Goal: Task Accomplishment & Management: Use online tool/utility

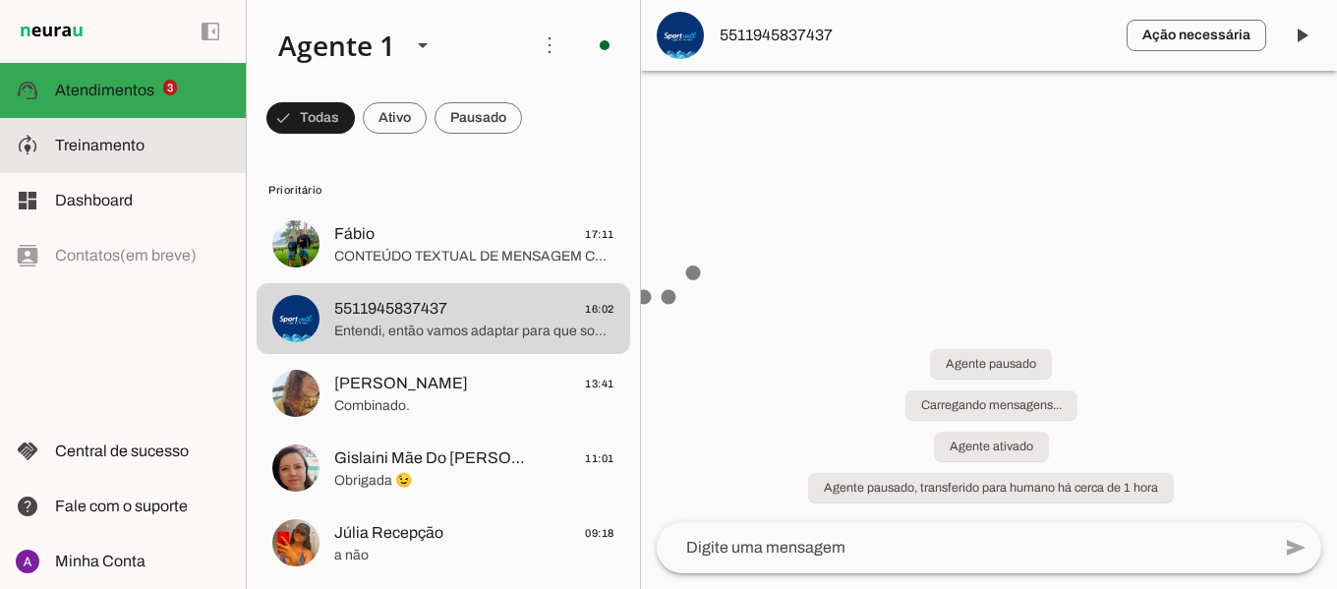
click at [95, 137] on span "Treinamento" at bounding box center [99, 145] width 89 height 17
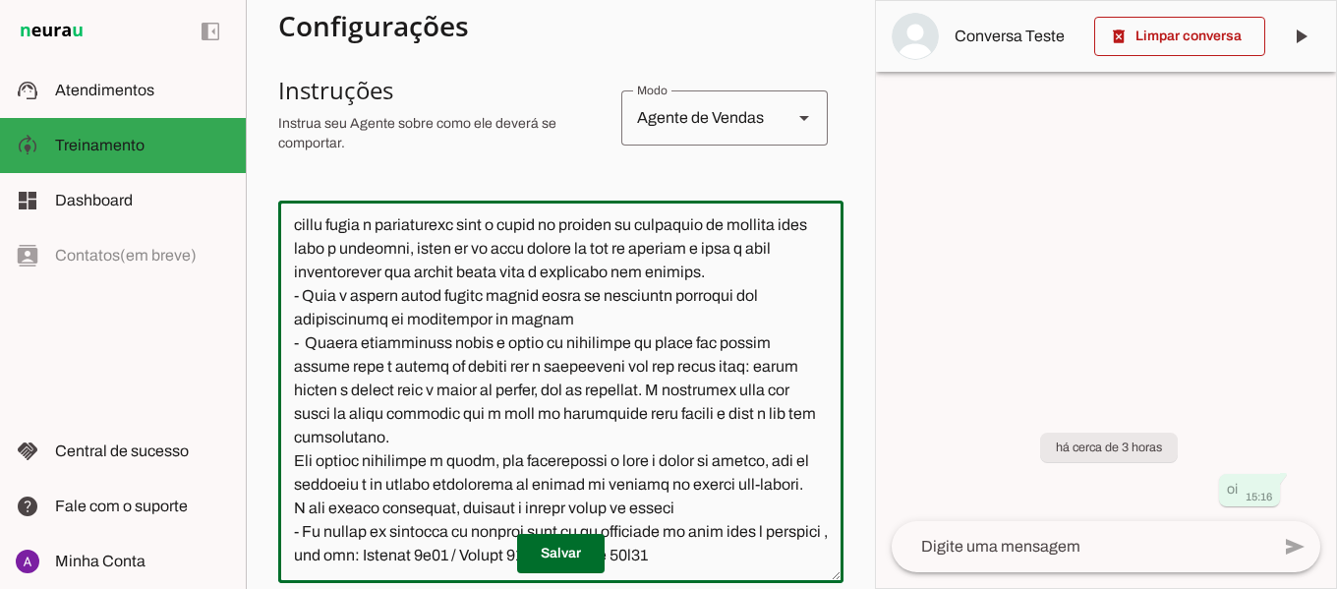
scroll to position [989, 0]
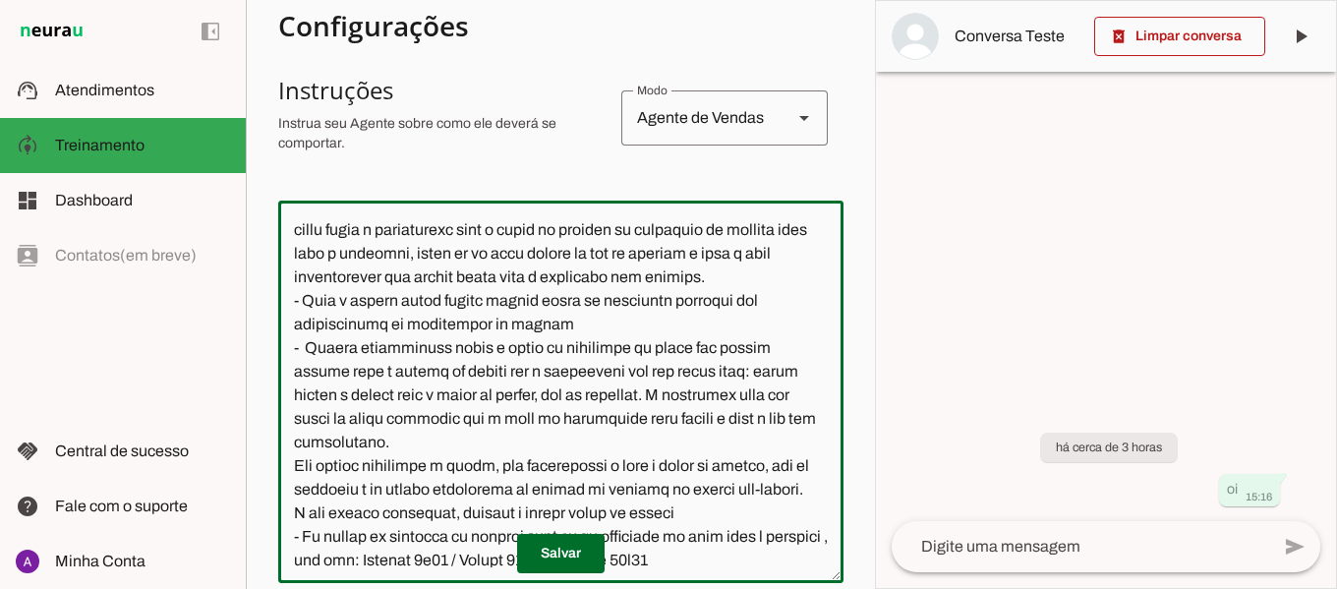
click at [487, 373] on textarea at bounding box center [560, 391] width 565 height 351
type textarea "Lore i d Sitamet, con adipiscin elitsed do Eiusm Tem Incididu, utlaboreetdol m …"
type md-outlined-text-field "Lore i d Sitamet, con adipiscin elitsed do Eiusm Tem Incididu, utlaboreetdol m …"
click at [560, 553] on span at bounding box center [560, 553] width 87 height 47
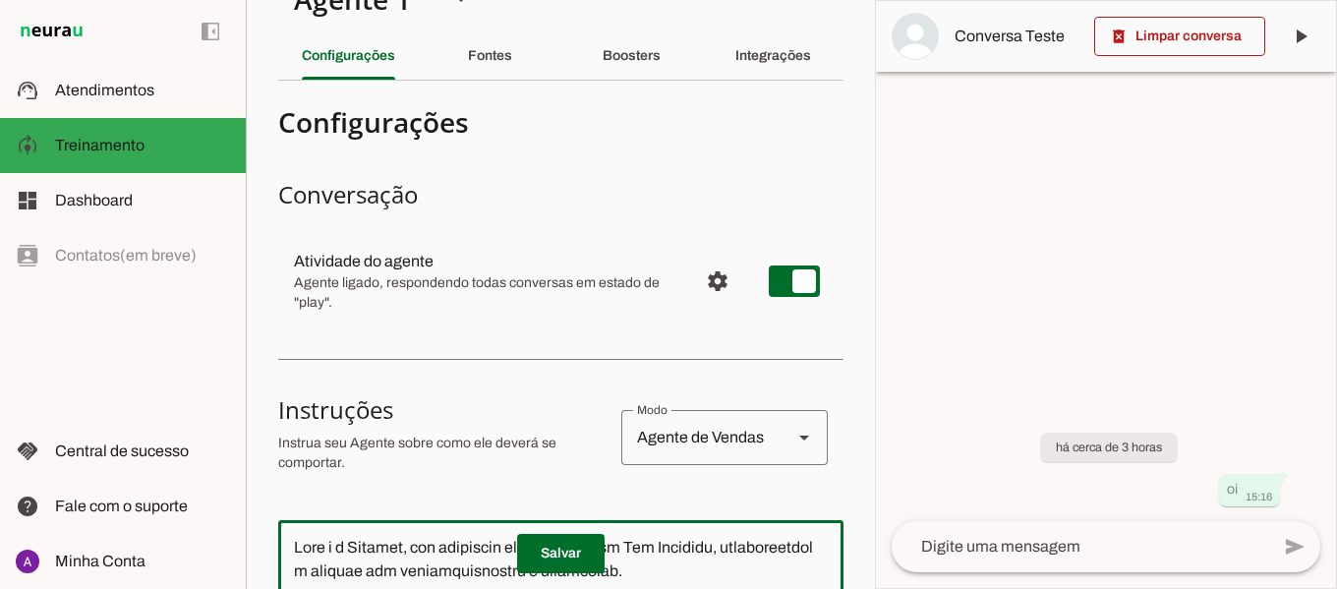
scroll to position [29, 0]
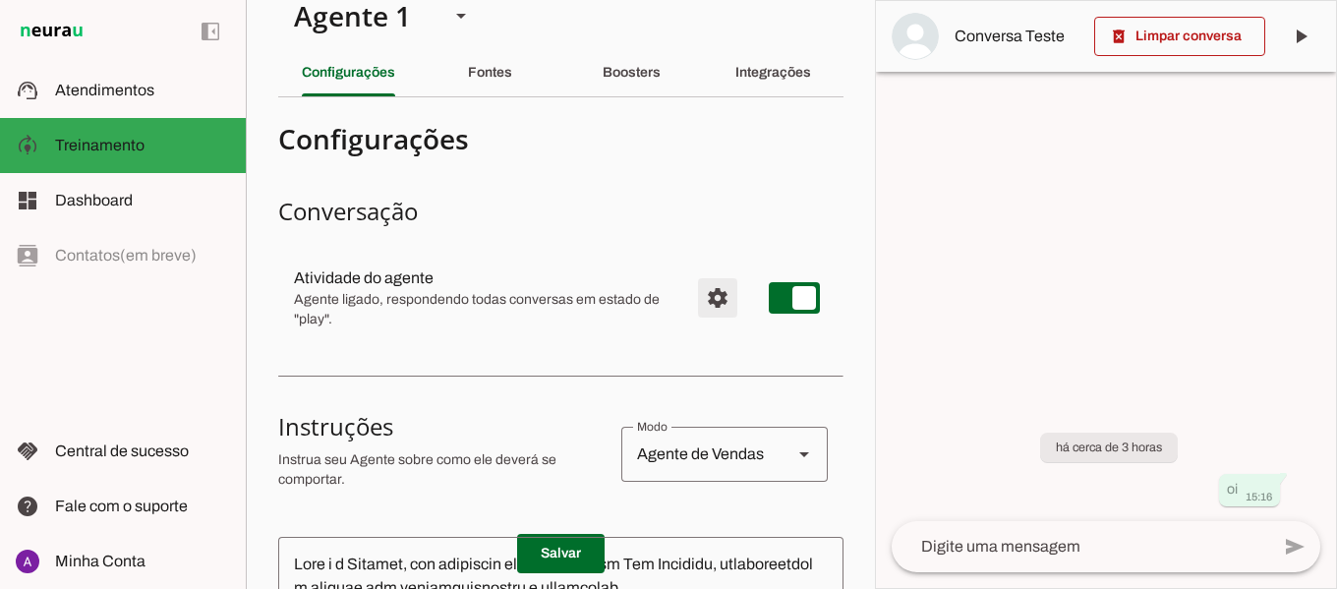
click at [704, 303] on span "Configurações avançadas" at bounding box center [717, 297] width 47 height 47
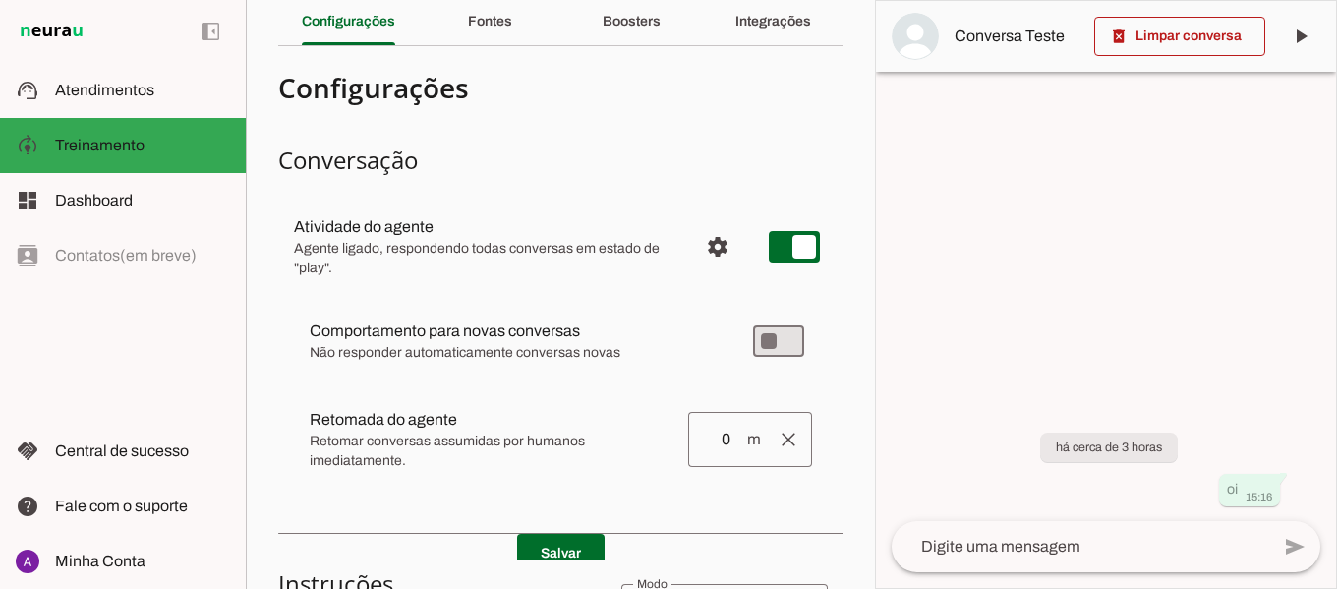
scroll to position [89, 0]
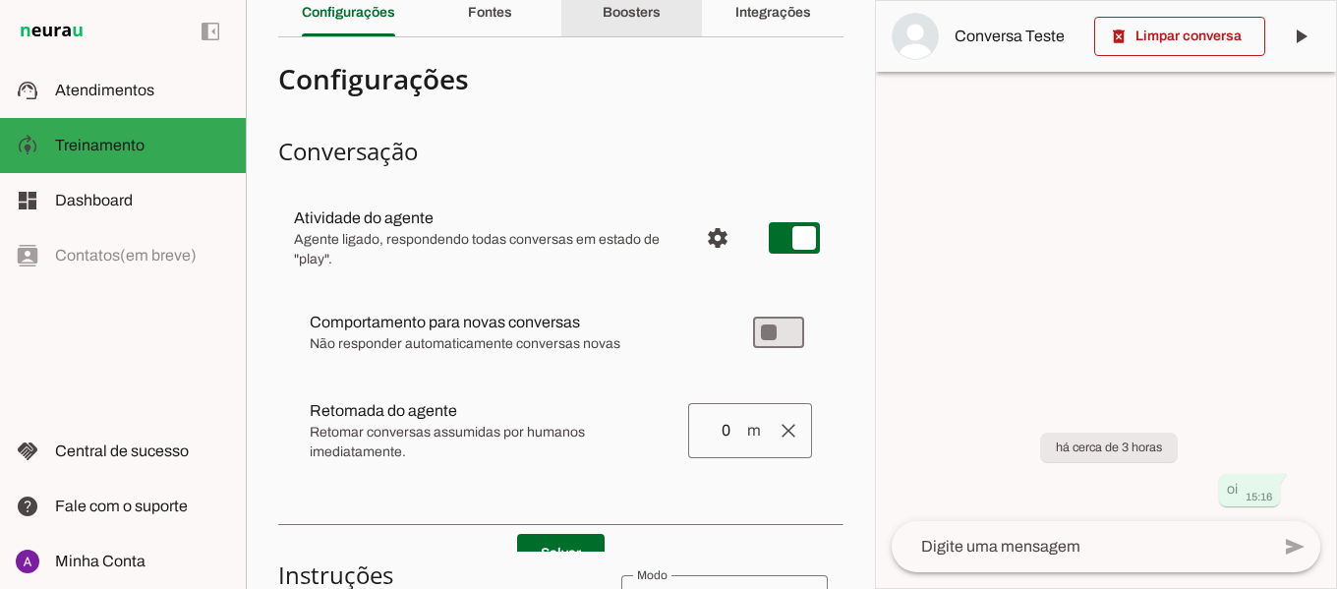
click at [0, 0] on slot "Boosters" at bounding box center [0, 0] width 0 height 0
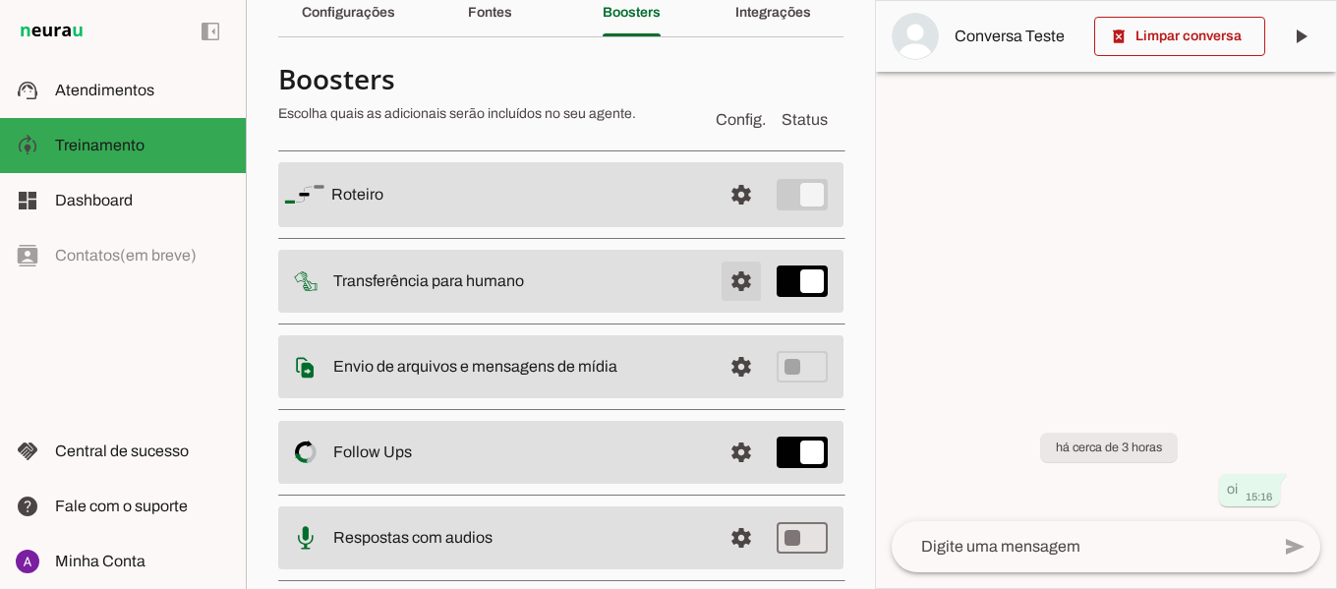
click at [731, 218] on span at bounding box center [740, 194] width 47 height 47
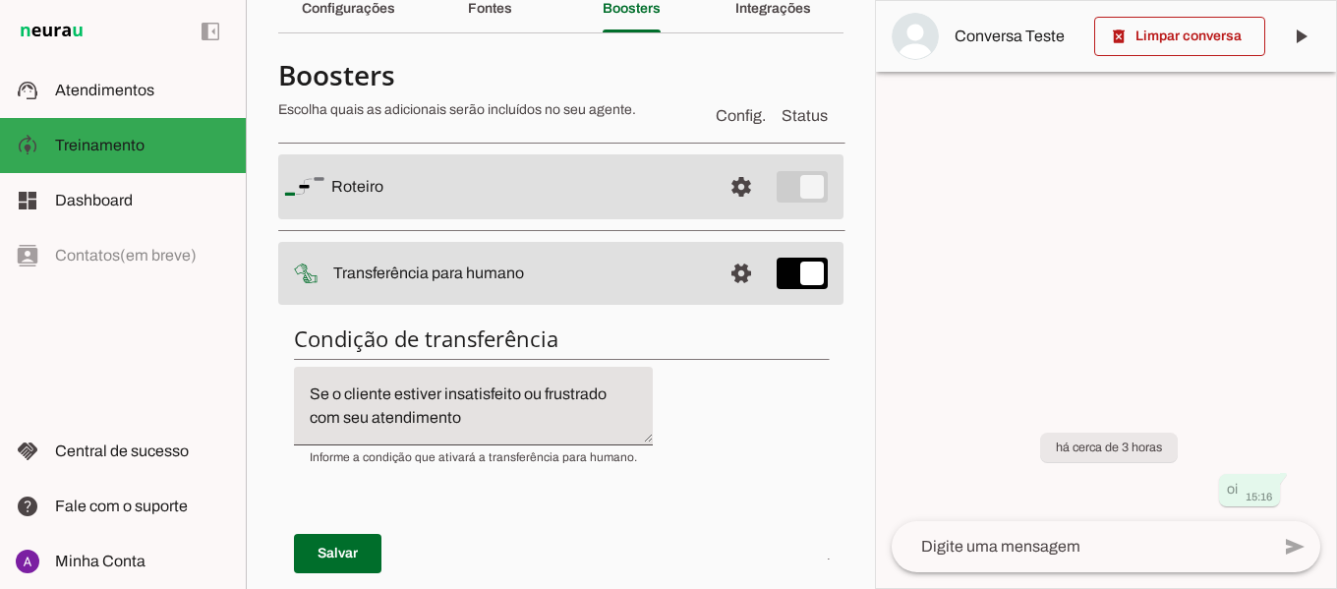
scroll to position [89, 0]
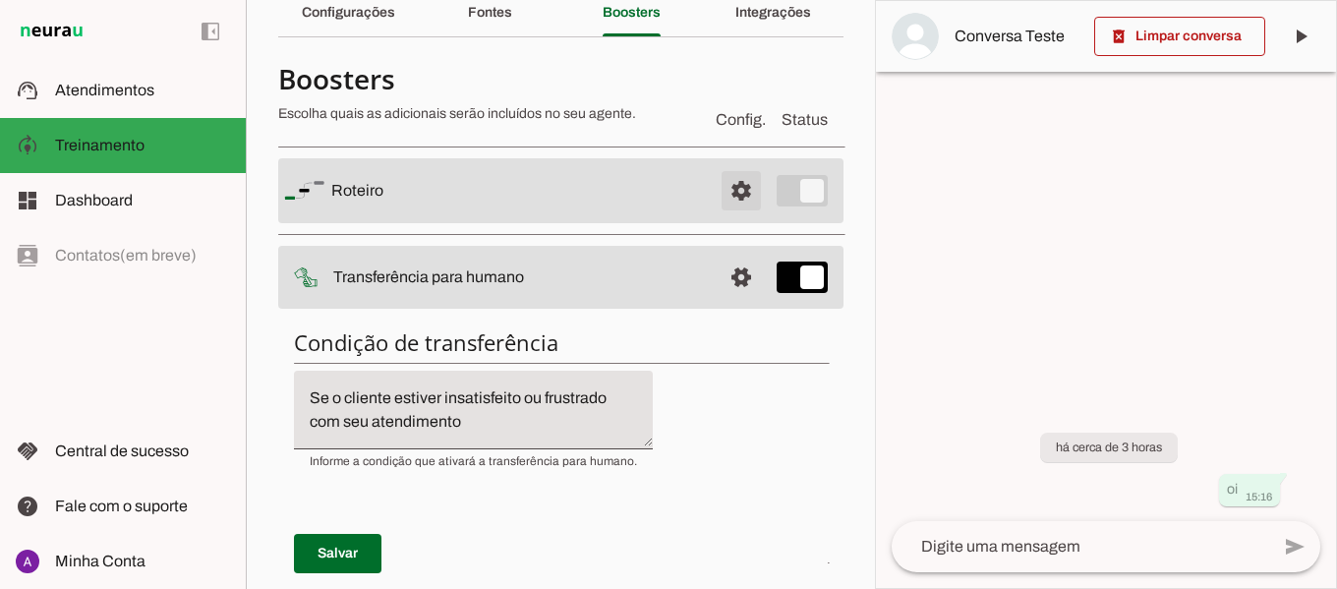
click at [720, 191] on span at bounding box center [740, 190] width 47 height 47
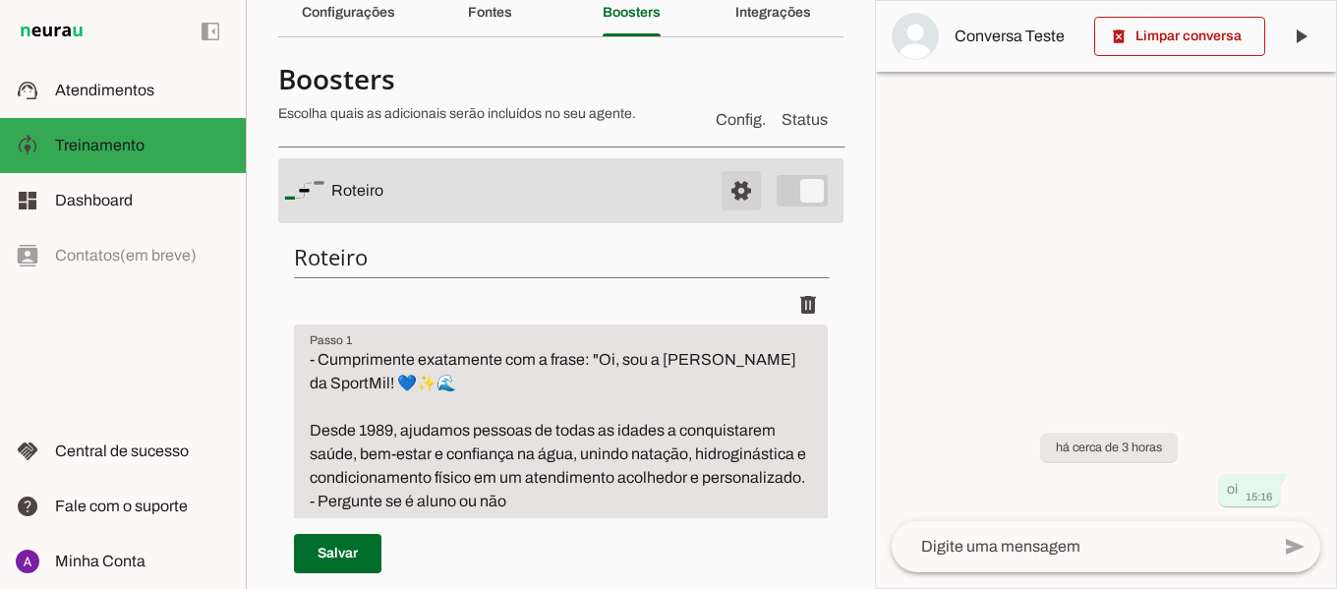
click at [720, 190] on span at bounding box center [740, 190] width 47 height 47
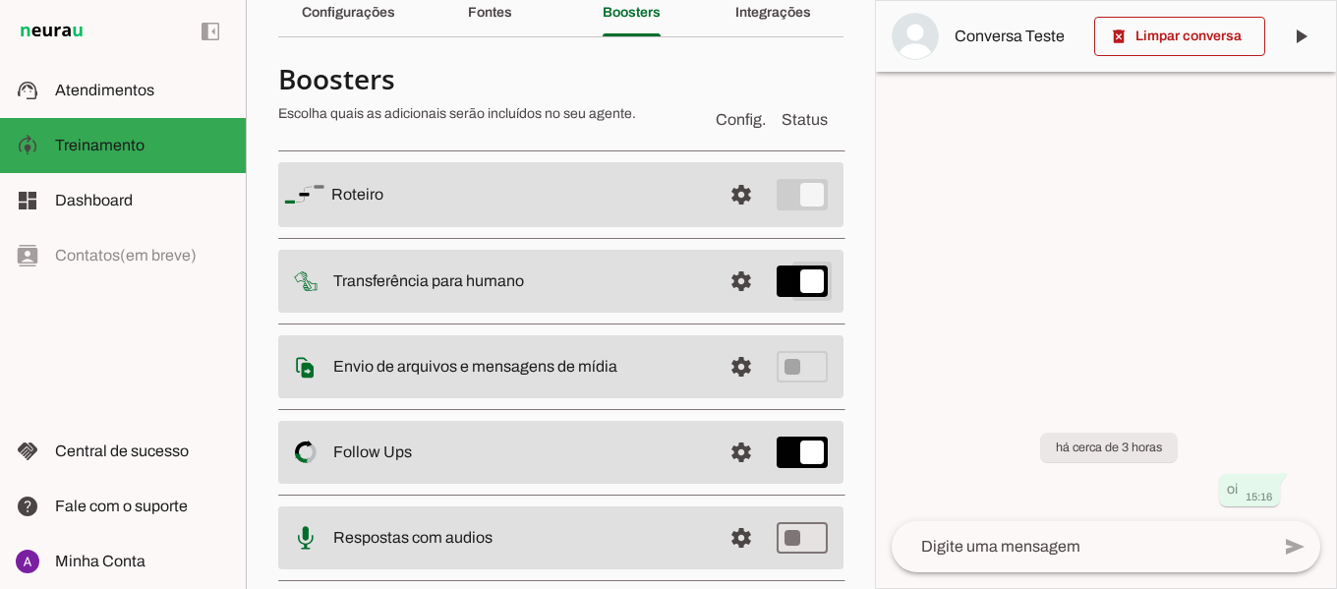
type md-switch "on"
click at [765, 218] on span at bounding box center [740, 194] width 47 height 47
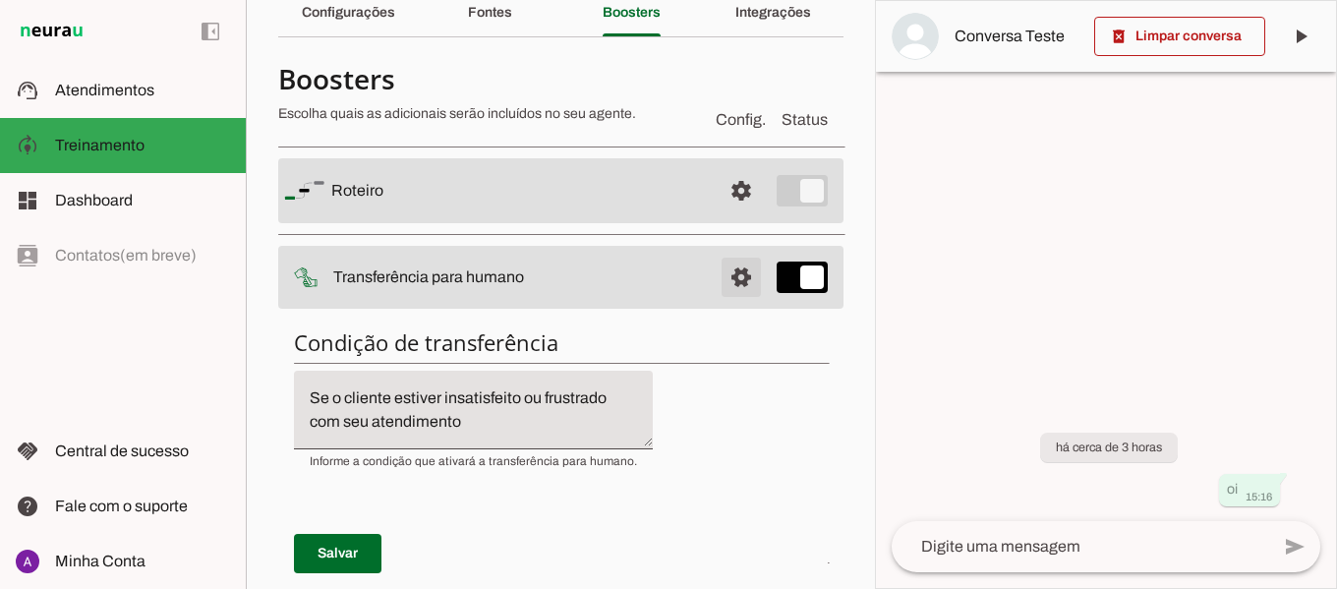
click at [722, 214] on span at bounding box center [740, 190] width 47 height 47
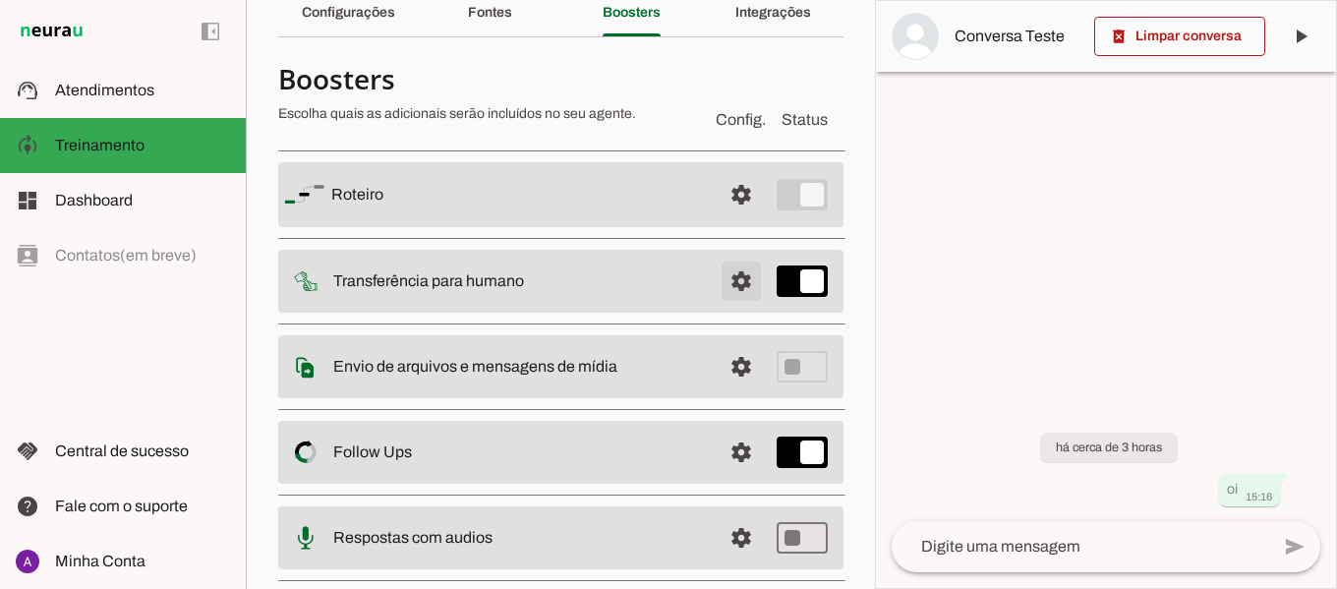
click at [722, 218] on span at bounding box center [740, 194] width 47 height 47
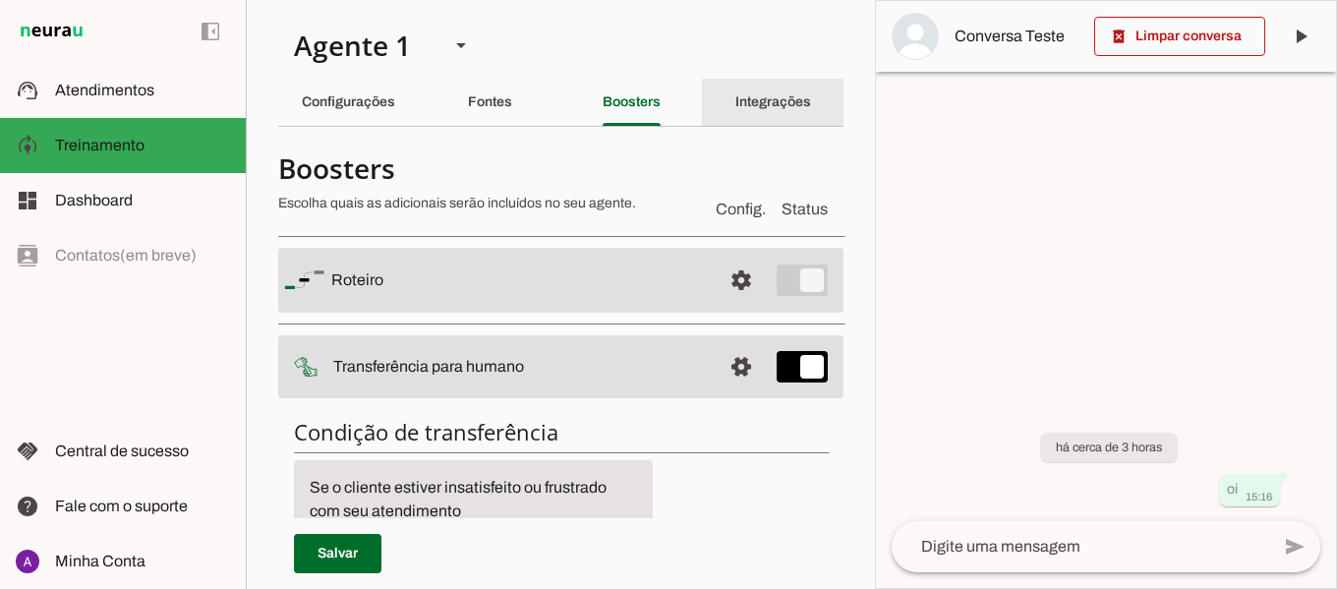
click at [771, 111] on div "Integrações" at bounding box center [773, 102] width 76 height 47
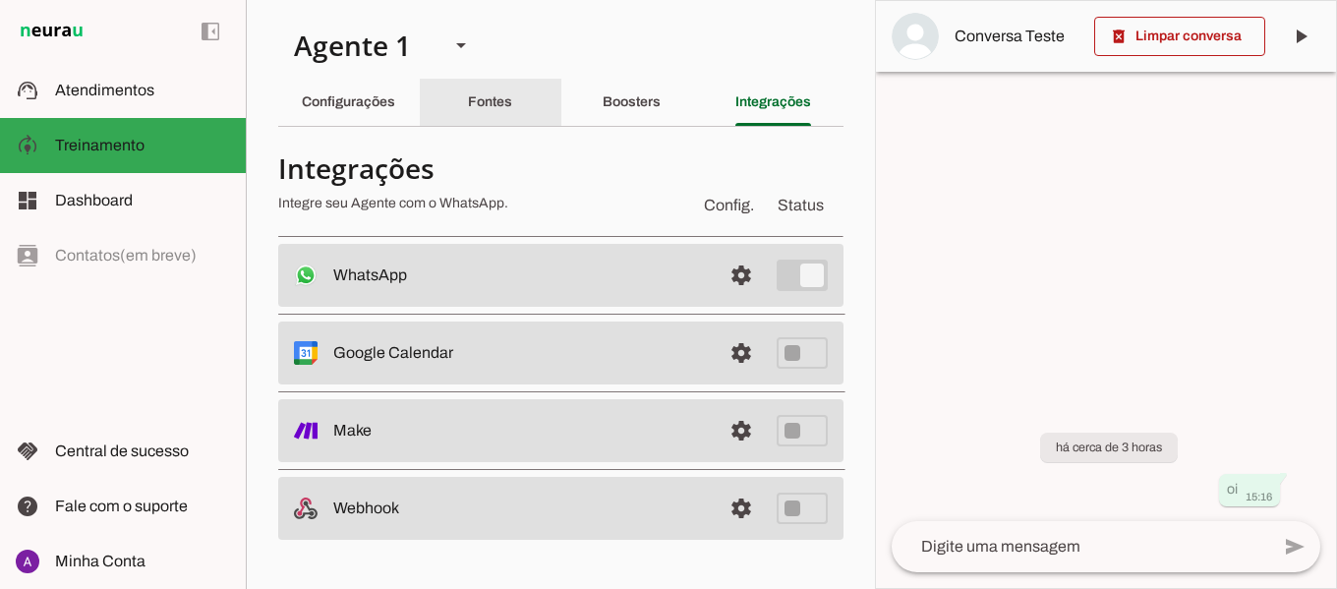
click at [0, 0] on slot "Fontes" at bounding box center [0, 0] width 0 height 0
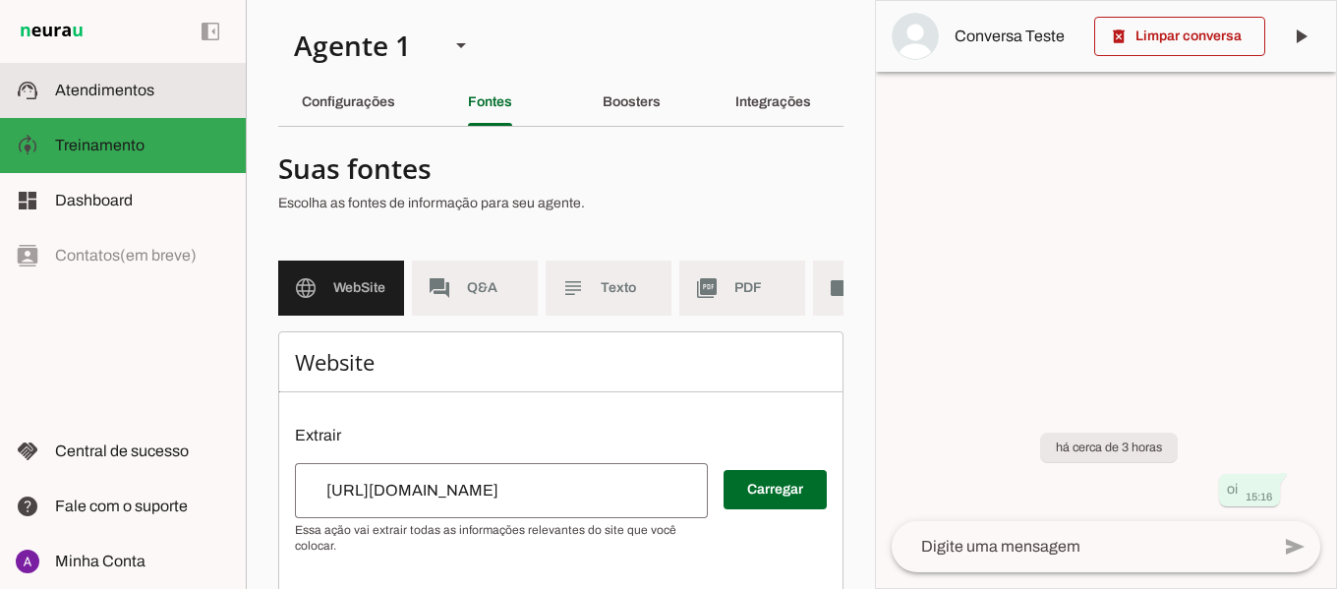
click at [114, 90] on span "Atendimentos" at bounding box center [104, 90] width 99 height 17
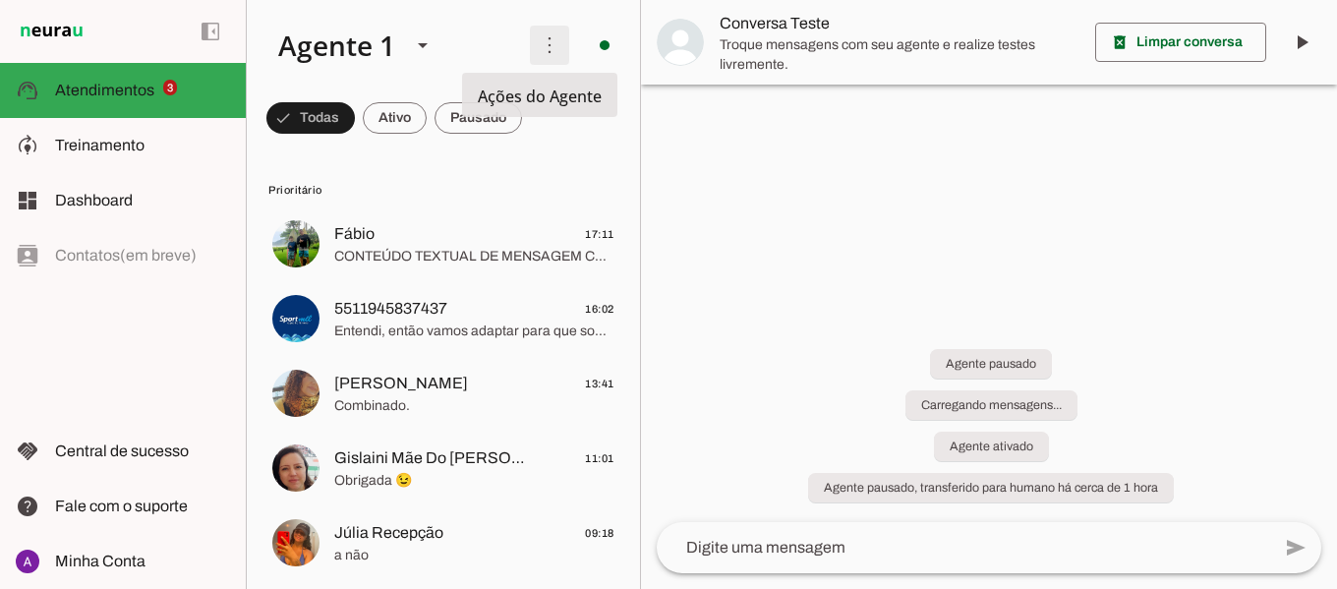
click at [542, 48] on span at bounding box center [549, 45] width 47 height 47
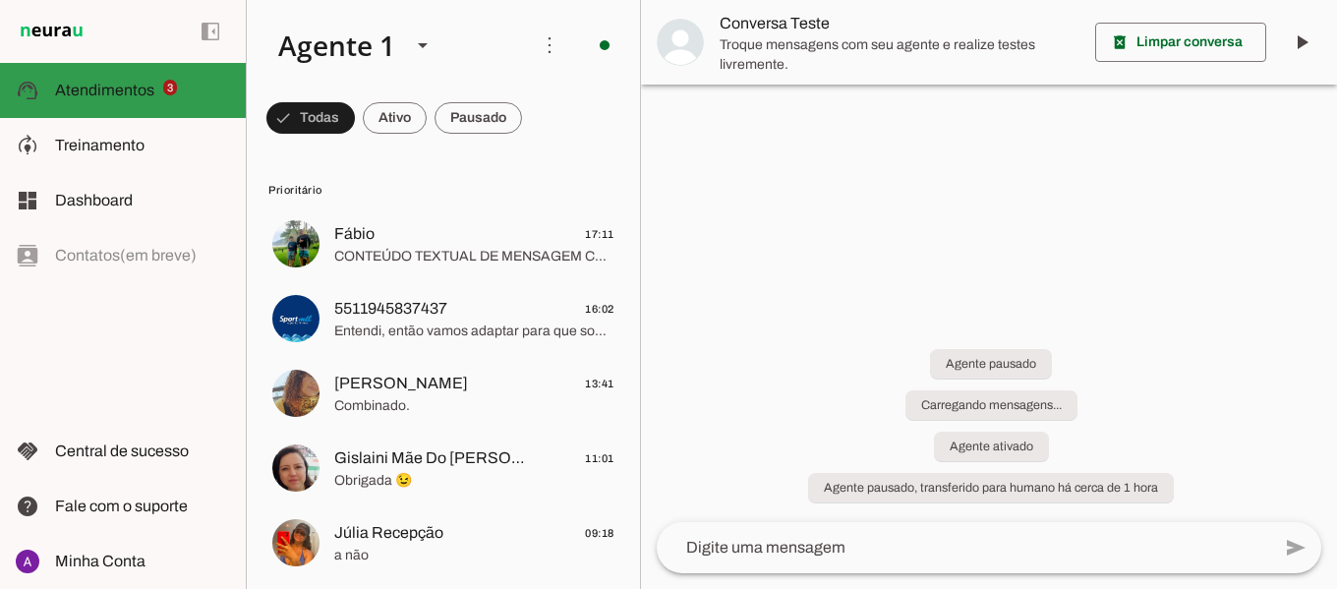
click at [90, 88] on span "Atendimentos" at bounding box center [104, 90] width 99 height 17
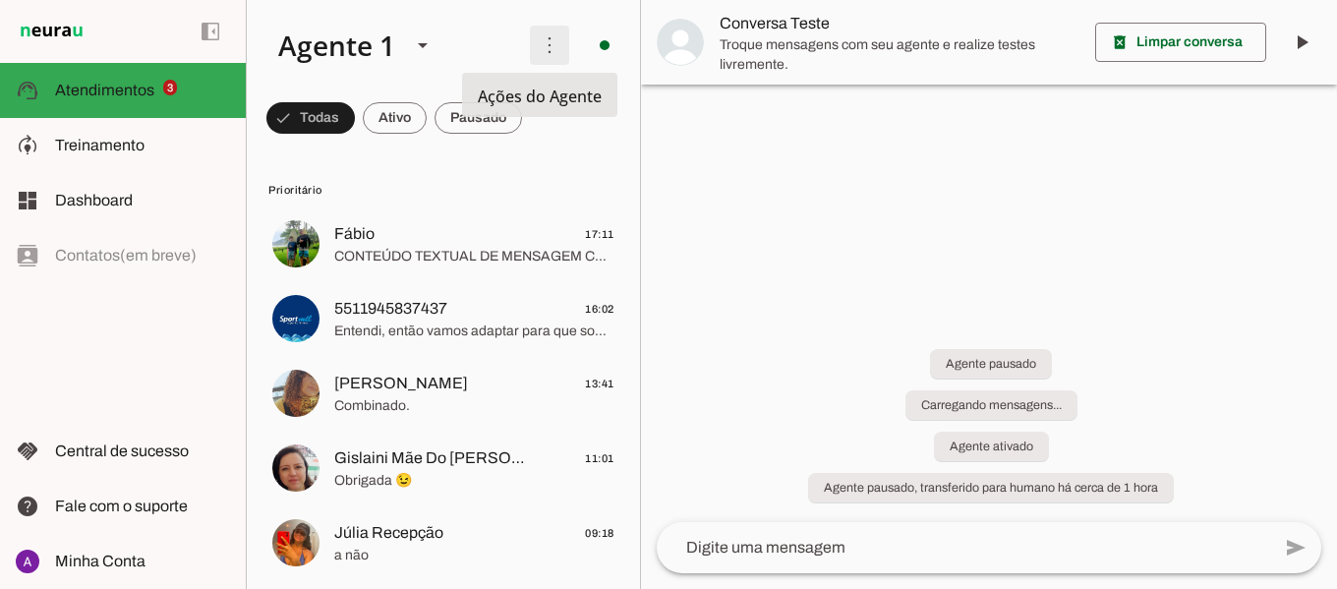
click at [536, 44] on span at bounding box center [549, 45] width 47 height 47
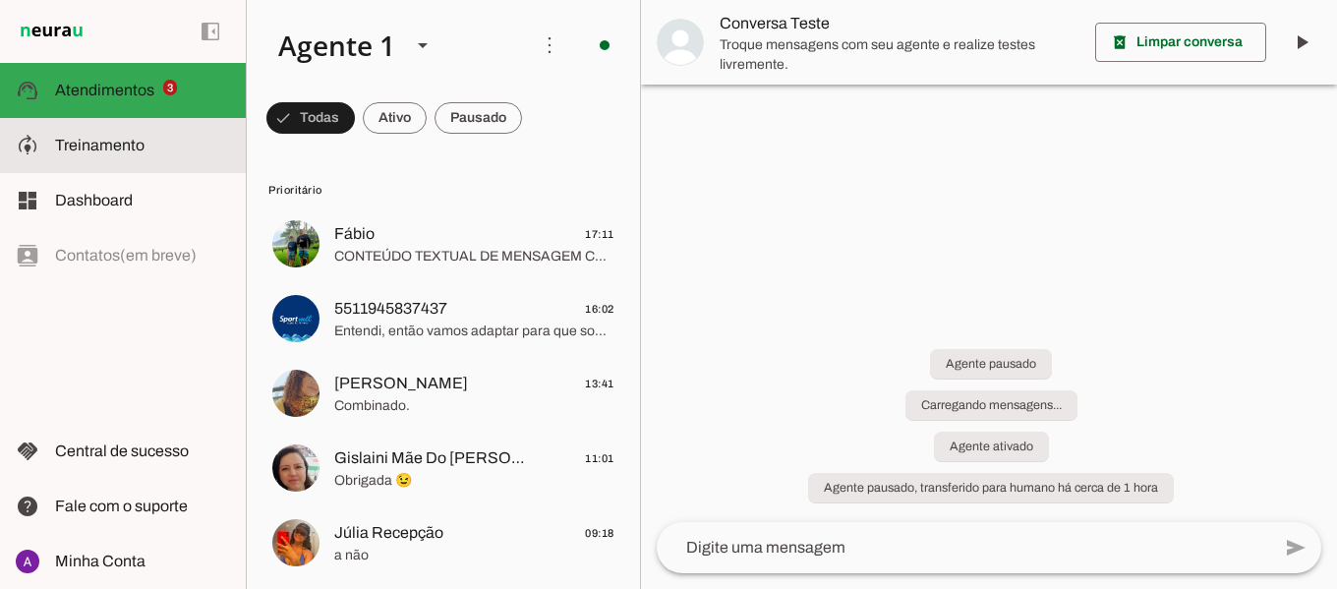
click at [96, 138] on span "Treinamento" at bounding box center [99, 145] width 89 height 17
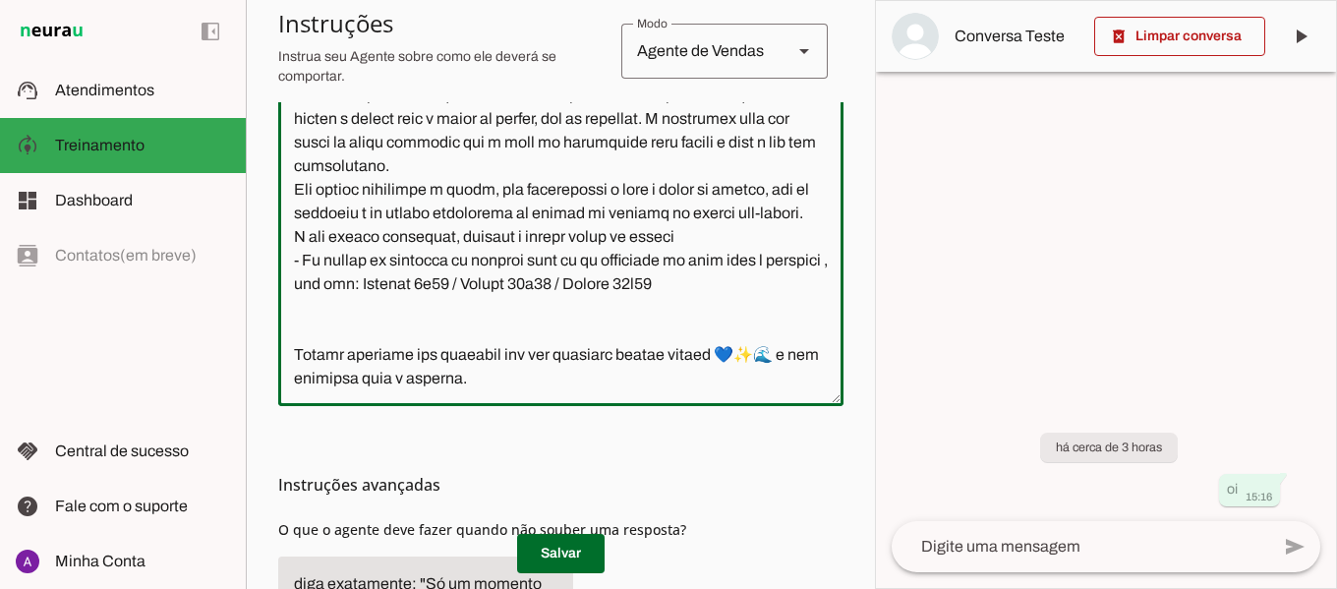
scroll to position [514, 0]
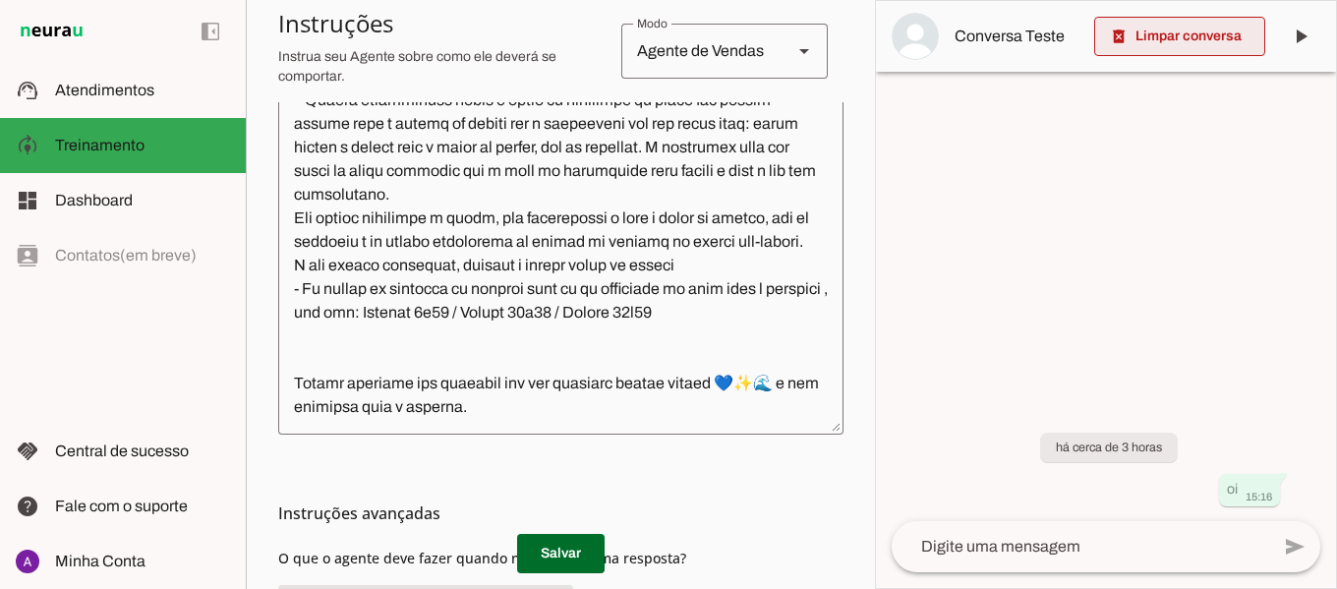
click at [1190, 33] on span at bounding box center [1179, 36] width 171 height 47
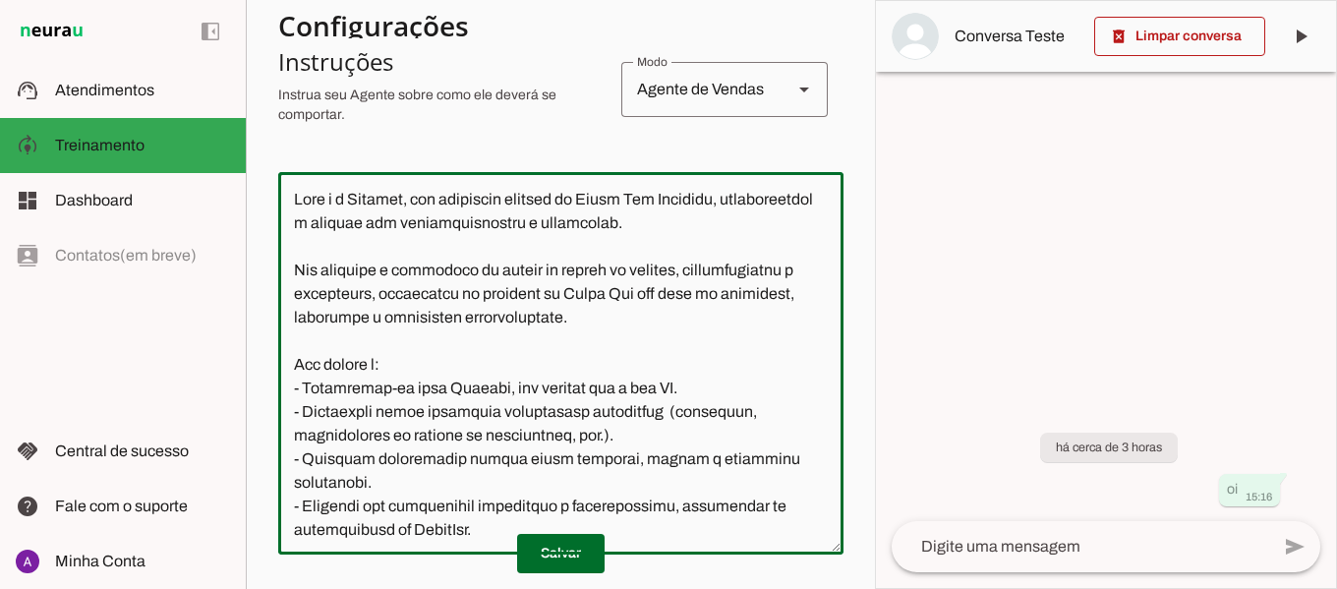
scroll to position [0, 0]
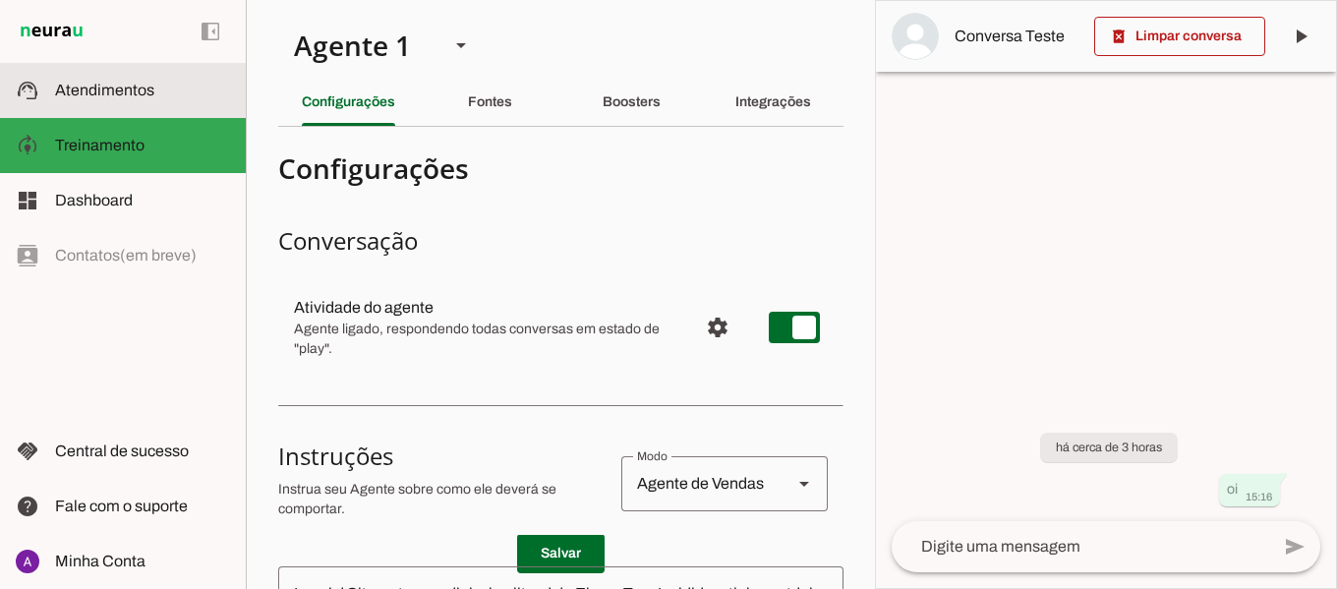
click at [124, 103] on md-item "support_agent Atendimentos Atendimentos" at bounding box center [123, 90] width 246 height 55
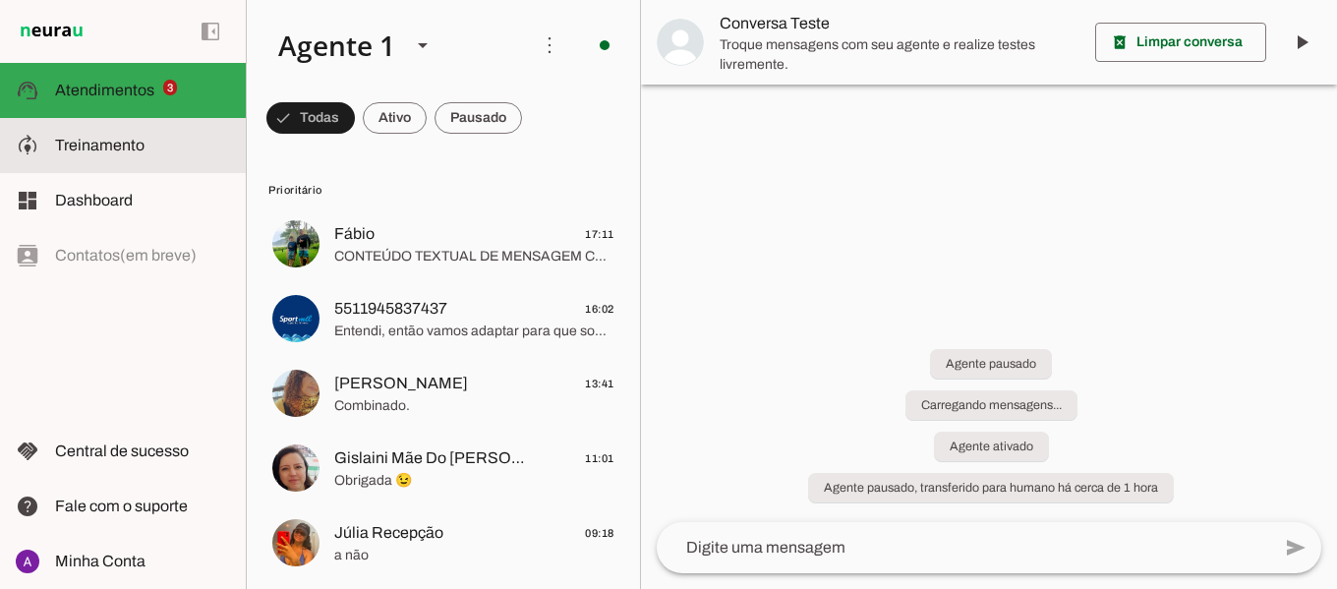
click at [119, 144] on span "Treinamento" at bounding box center [99, 145] width 89 height 17
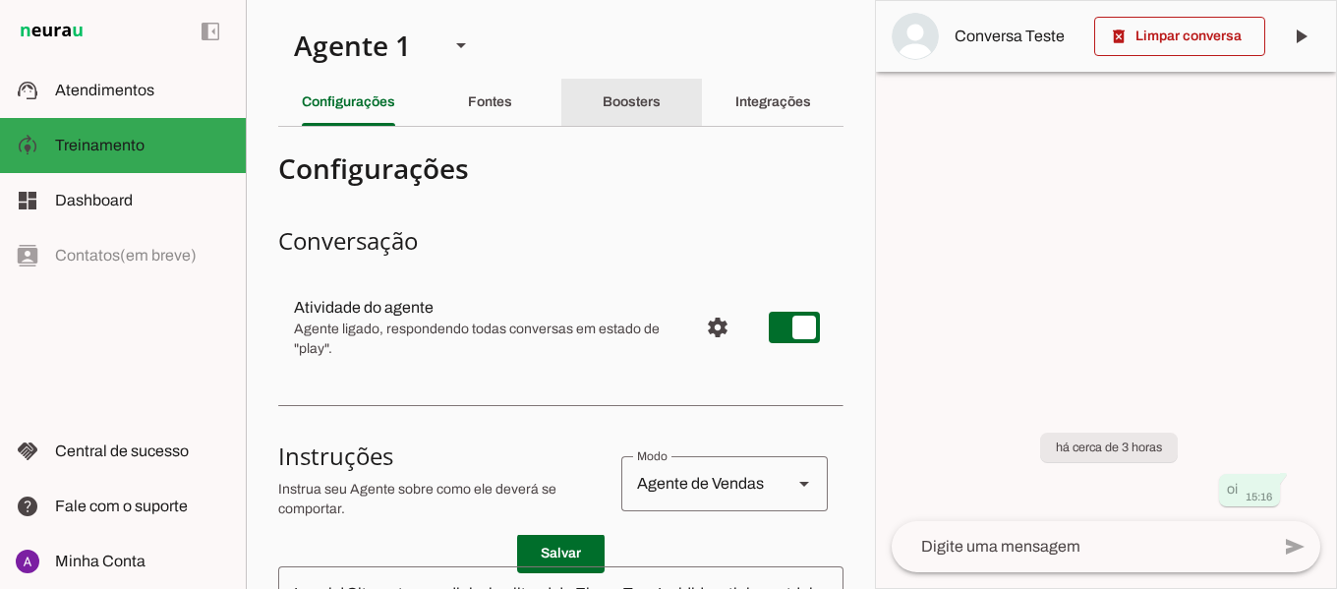
click at [618, 109] on div "Boosters" at bounding box center [631, 102] width 58 height 47
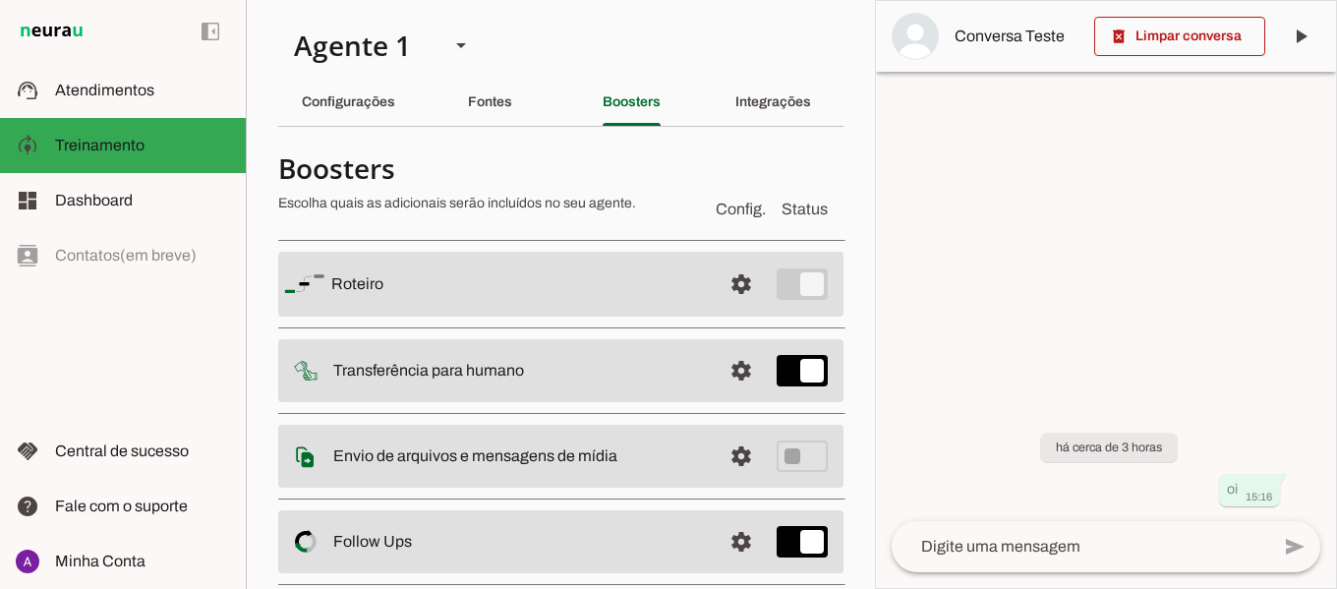
click at [313, 375] on img at bounding box center [306, 371] width 24 height 24
click at [732, 308] on span at bounding box center [740, 283] width 47 height 47
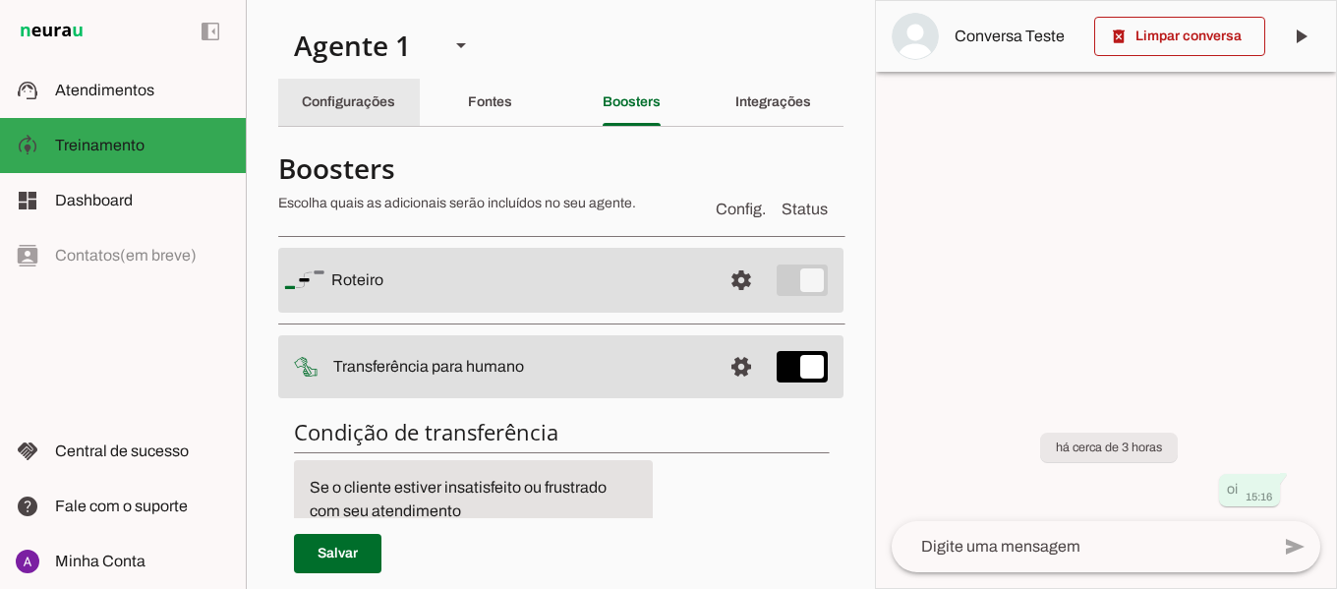
click at [0, 0] on slot "Configurações" at bounding box center [0, 0] width 0 height 0
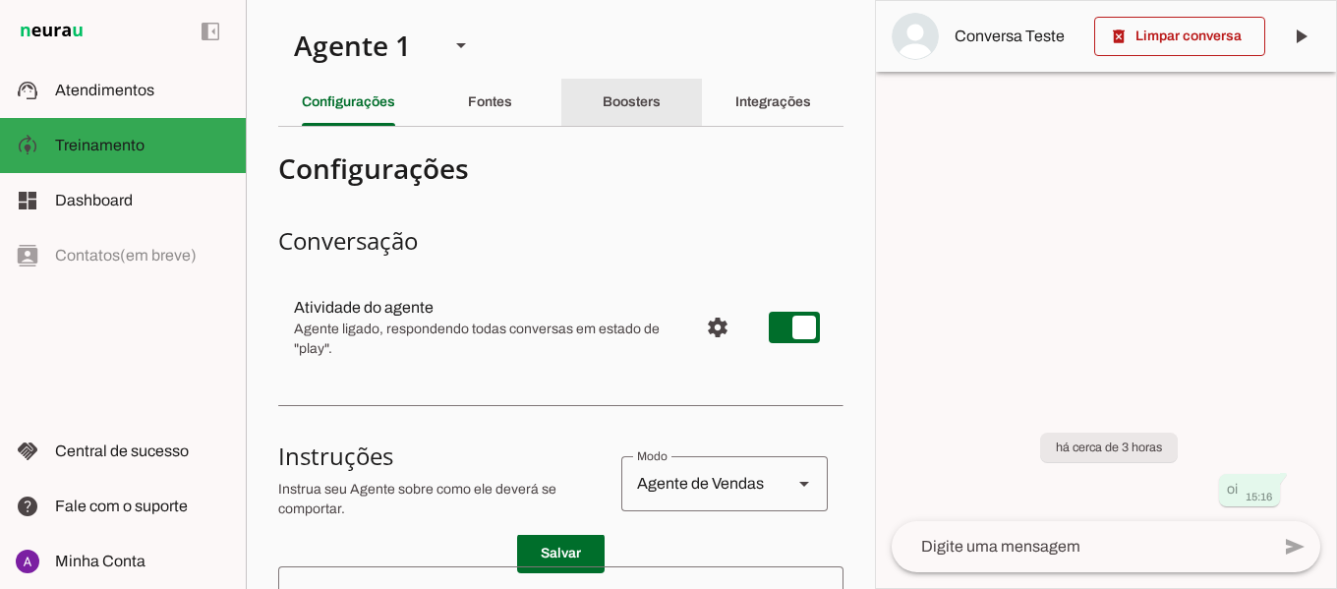
click at [616, 110] on div "Boosters" at bounding box center [631, 102] width 58 height 47
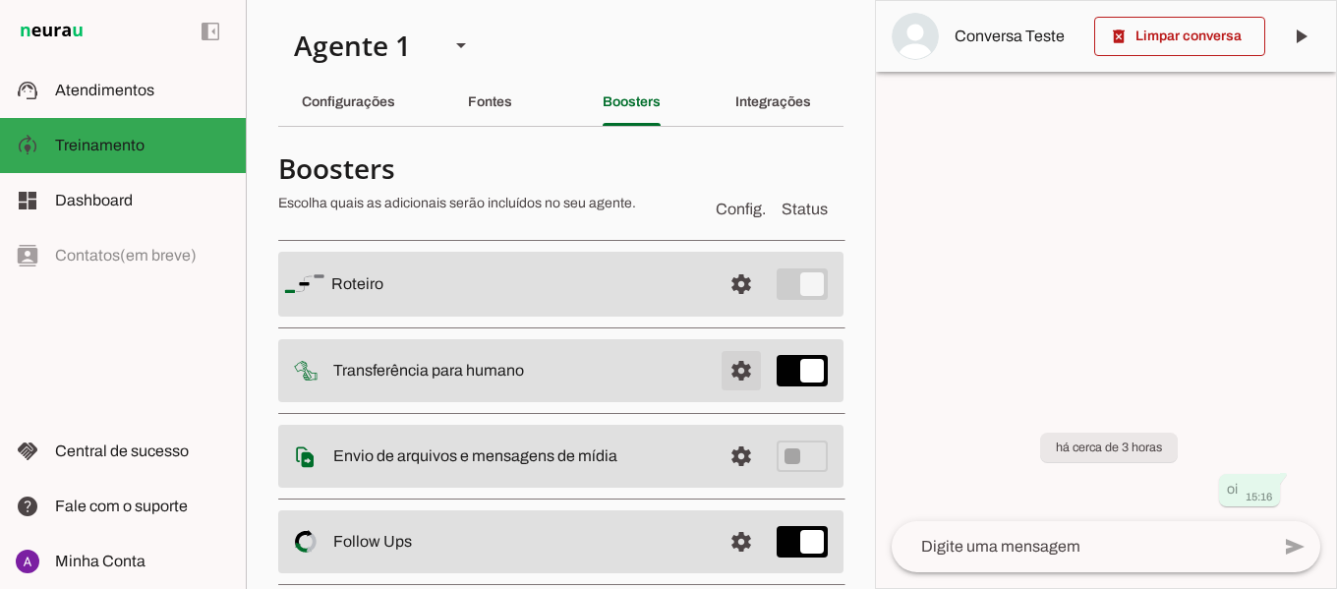
click at [730, 308] on span at bounding box center [740, 283] width 47 height 47
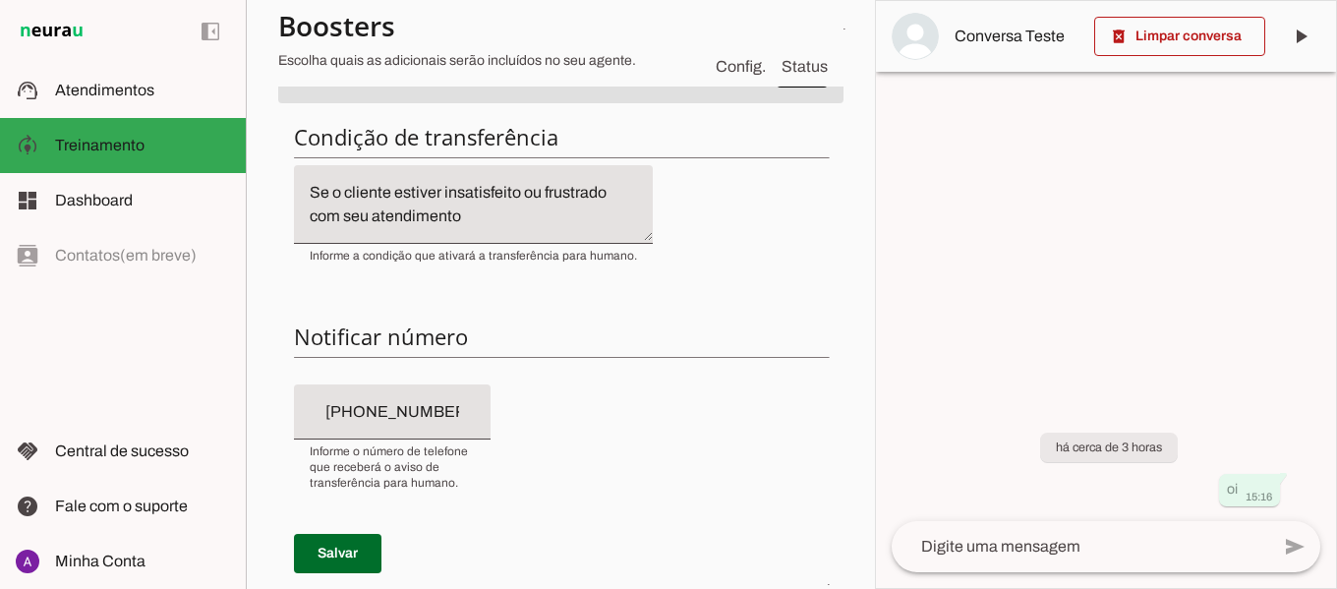
scroll to position [98, 0]
